Goal: Complete application form

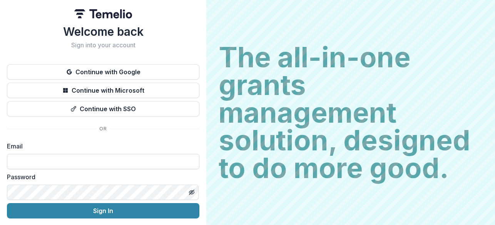
click at [26, 164] on input at bounding box center [103, 161] width 192 height 15
type input "**********"
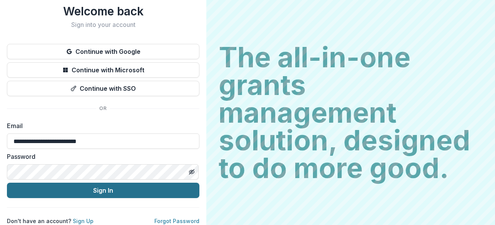
click at [92, 187] on button "Sign In" at bounding box center [103, 190] width 192 height 15
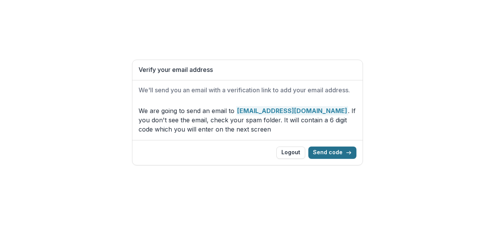
click at [334, 154] on button "Send code" at bounding box center [332, 153] width 48 height 12
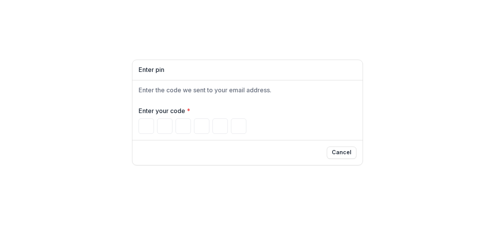
type input "*"
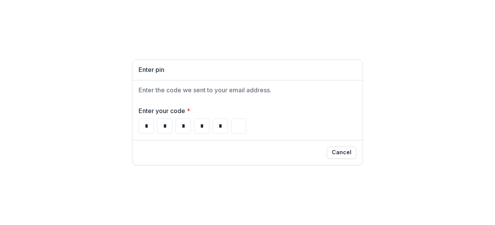
type input "*"
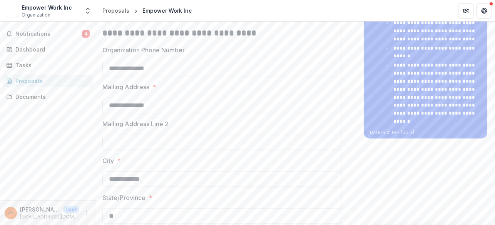
scroll to position [302, 0]
drag, startPoint x: 166, startPoint y: 76, endPoint x: 109, endPoint y: 77, distance: 56.6
click at [109, 75] on input "**********" at bounding box center [225, 67] width 246 height 15
type input "**********"
click at [113, 54] on p "Organization Phone Number" at bounding box center [143, 49] width 82 height 9
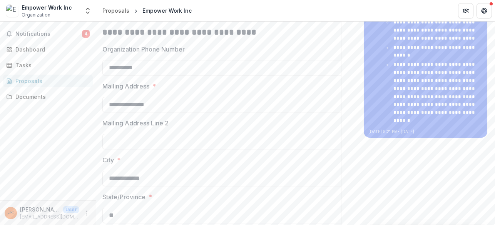
click at [113, 60] on input "**********" at bounding box center [225, 67] width 246 height 15
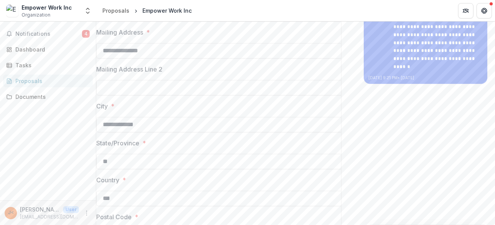
scroll to position [356, 0]
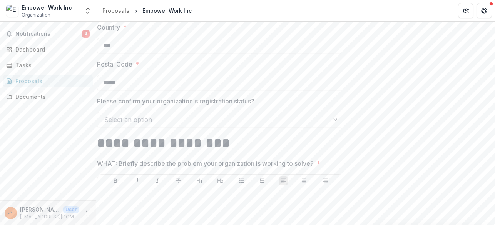
scroll to position [521, 0]
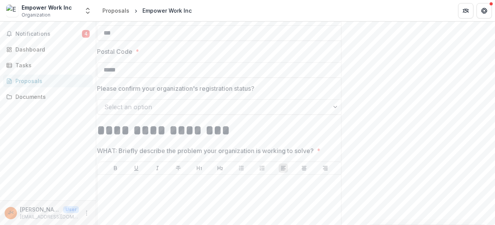
click at [241, 112] on div at bounding box center [213, 107] width 218 height 11
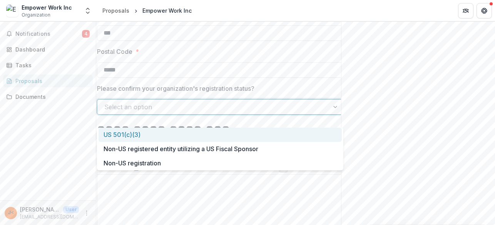
click at [185, 133] on div "US 501(c)(3)" at bounding box center [219, 135] width 243 height 14
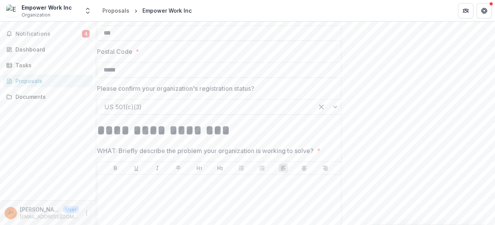
drag, startPoint x: 396, startPoint y: 120, endPoint x: 374, endPoint y: 118, distance: 22.4
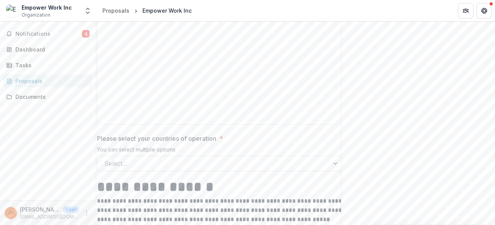
scroll to position [1081, 0]
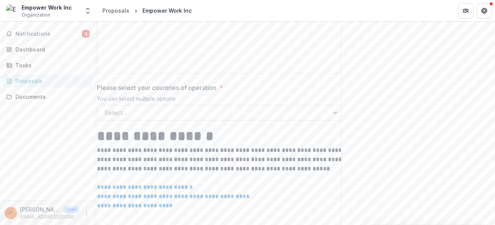
click at [157, 118] on div at bounding box center [213, 112] width 218 height 11
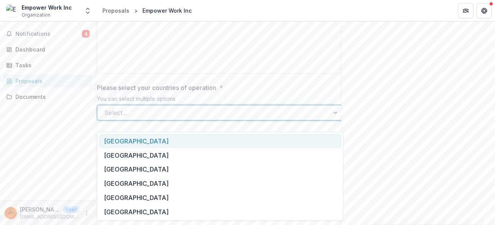
scroll to position [1083, 0]
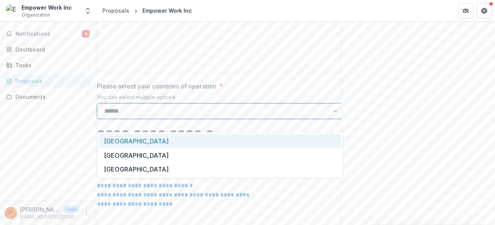
type input "**********"
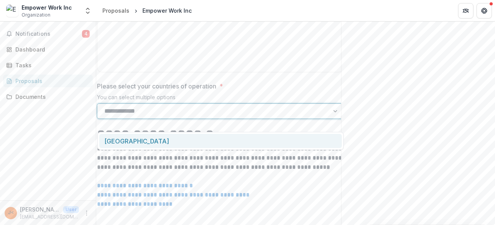
scroll to position [0, 5]
click at [169, 146] on div "[GEOGRAPHIC_DATA]" at bounding box center [220, 141] width 242 height 14
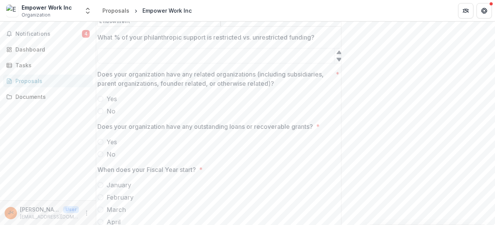
scroll to position [2357, 0]
click at [102, 113] on span at bounding box center [100, 110] width 6 height 6
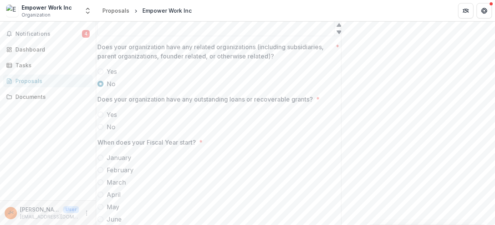
scroll to position [2385, 0]
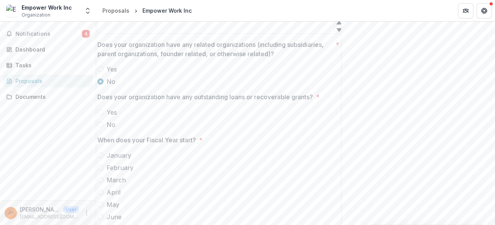
click at [101, 128] on span at bounding box center [100, 125] width 6 height 6
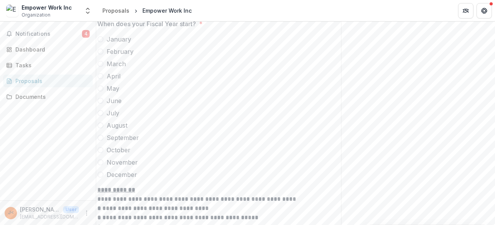
scroll to position [2461, 0]
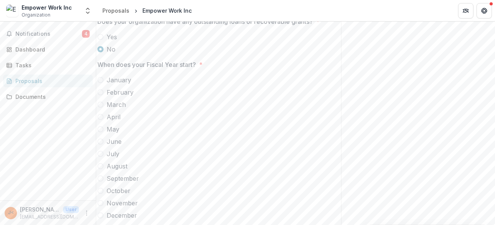
click at [100, 83] on span at bounding box center [100, 80] width 6 height 6
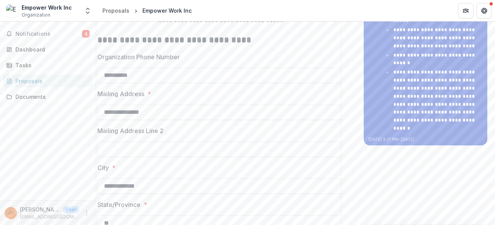
scroll to position [295, 0]
